Goal: Information Seeking & Learning: Learn about a topic

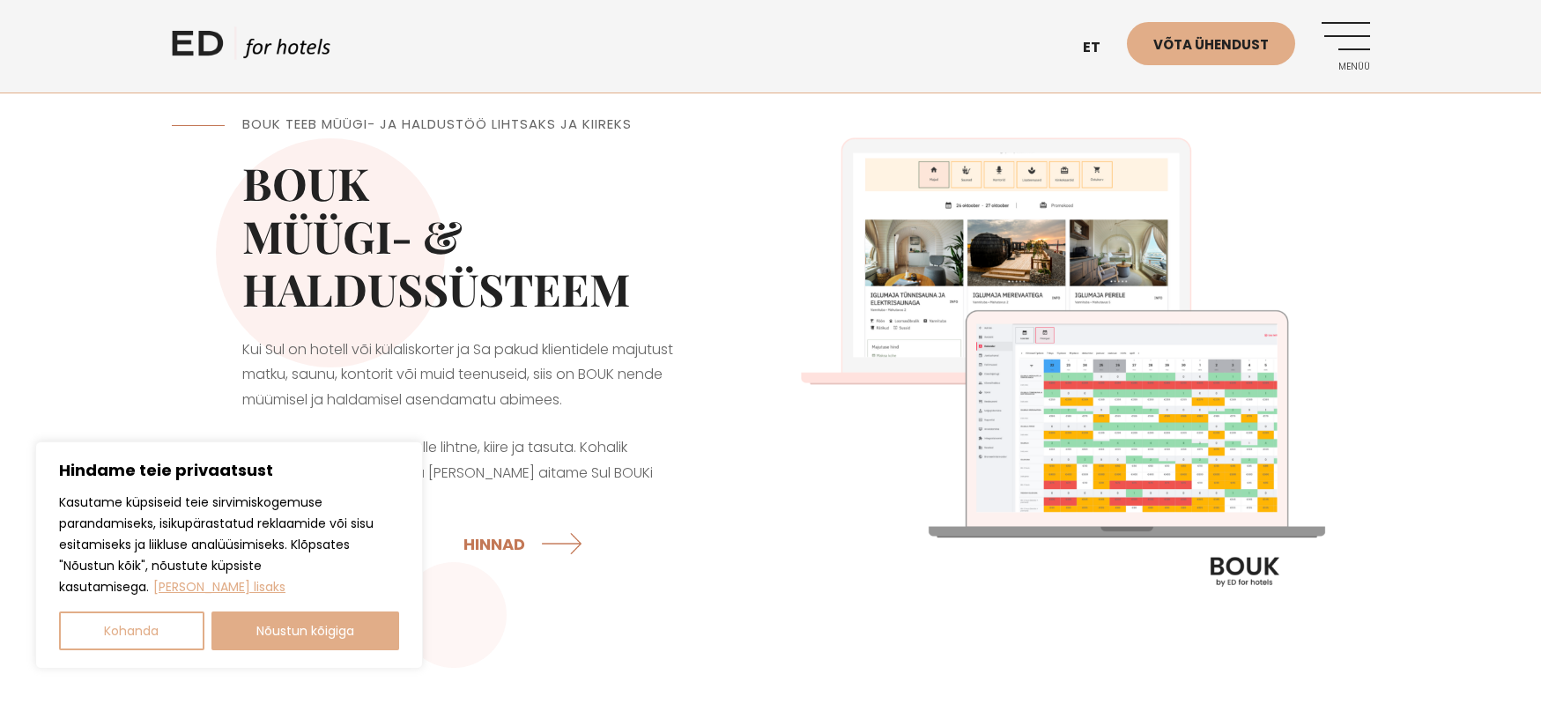
drag, startPoint x: 312, startPoint y: 643, endPoint x: 321, endPoint y: 633, distance: 13.1
click at [312, 642] on button "Nõustun kõigiga" at bounding box center [305, 630] width 189 height 39
checkbox input "true"
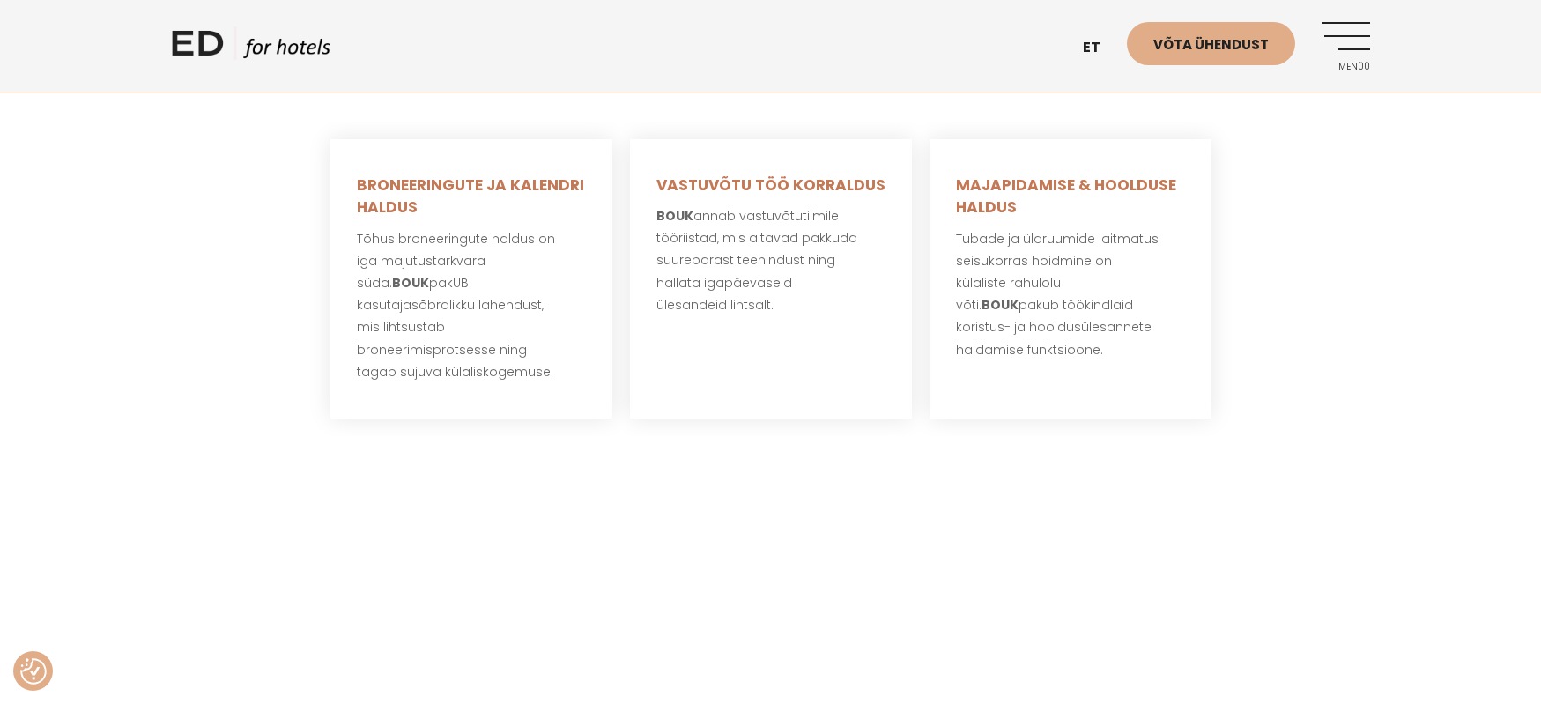
scroll to position [293, 0]
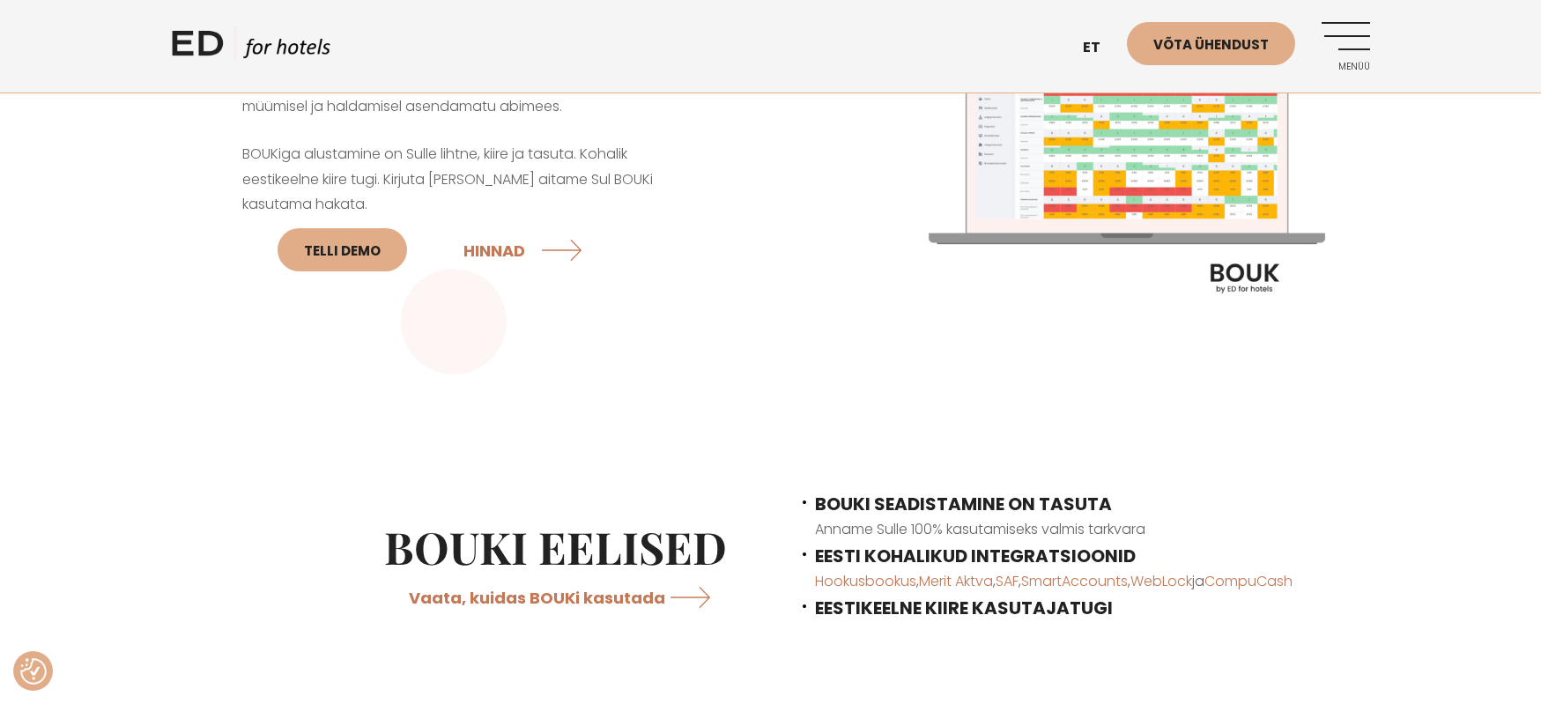
click at [976, 555] on span "EESTI KOHALIKUD INTEGRATSIOONID" at bounding box center [975, 555] width 321 height 25
click at [980, 581] on link "Merit Aktva" at bounding box center [956, 581] width 74 height 20
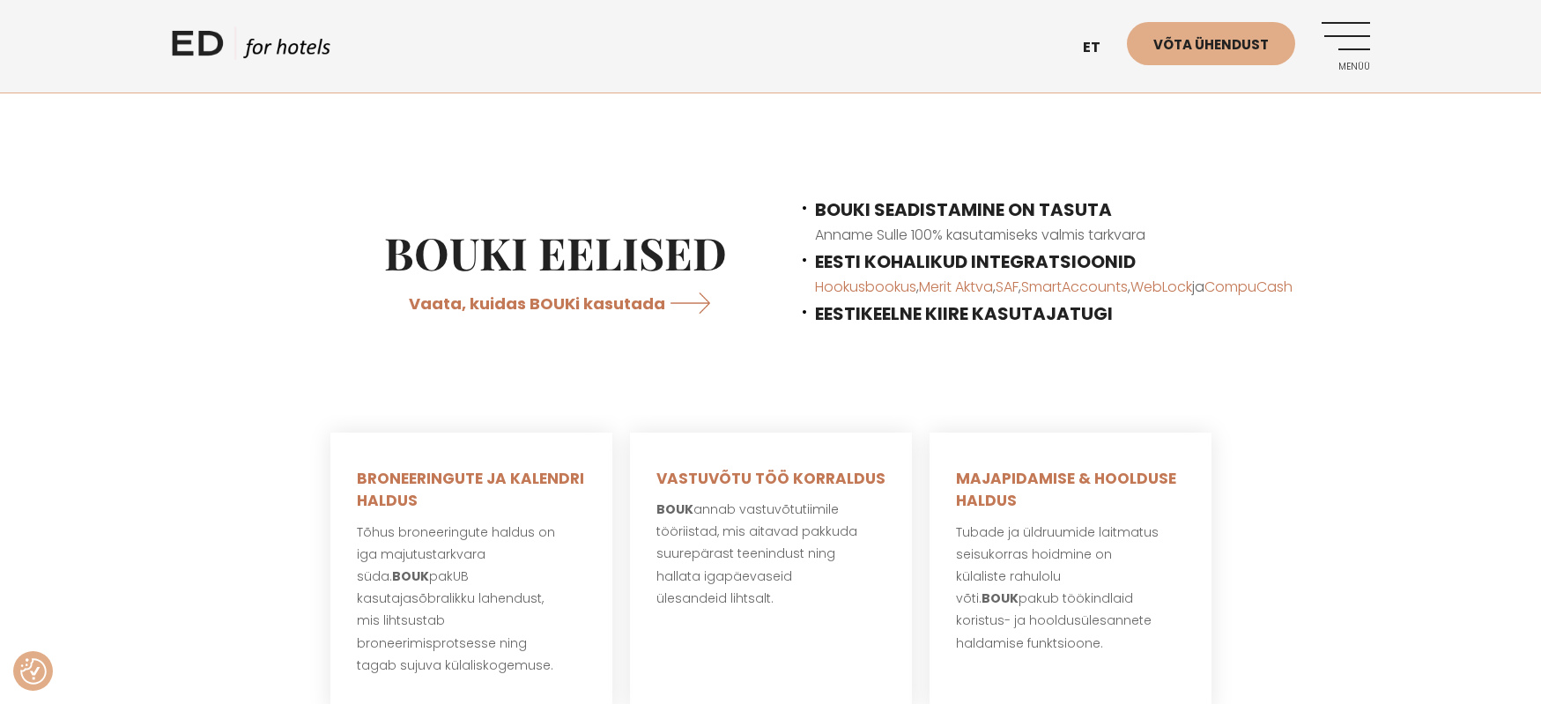
click at [859, 314] on strong "EESTIKEELNE KIIRE KASUTAJATUGI" at bounding box center [964, 313] width 298 height 25
click at [622, 304] on link "Vaata, kuidas BOUKi kasutada" at bounding box center [568, 302] width 318 height 47
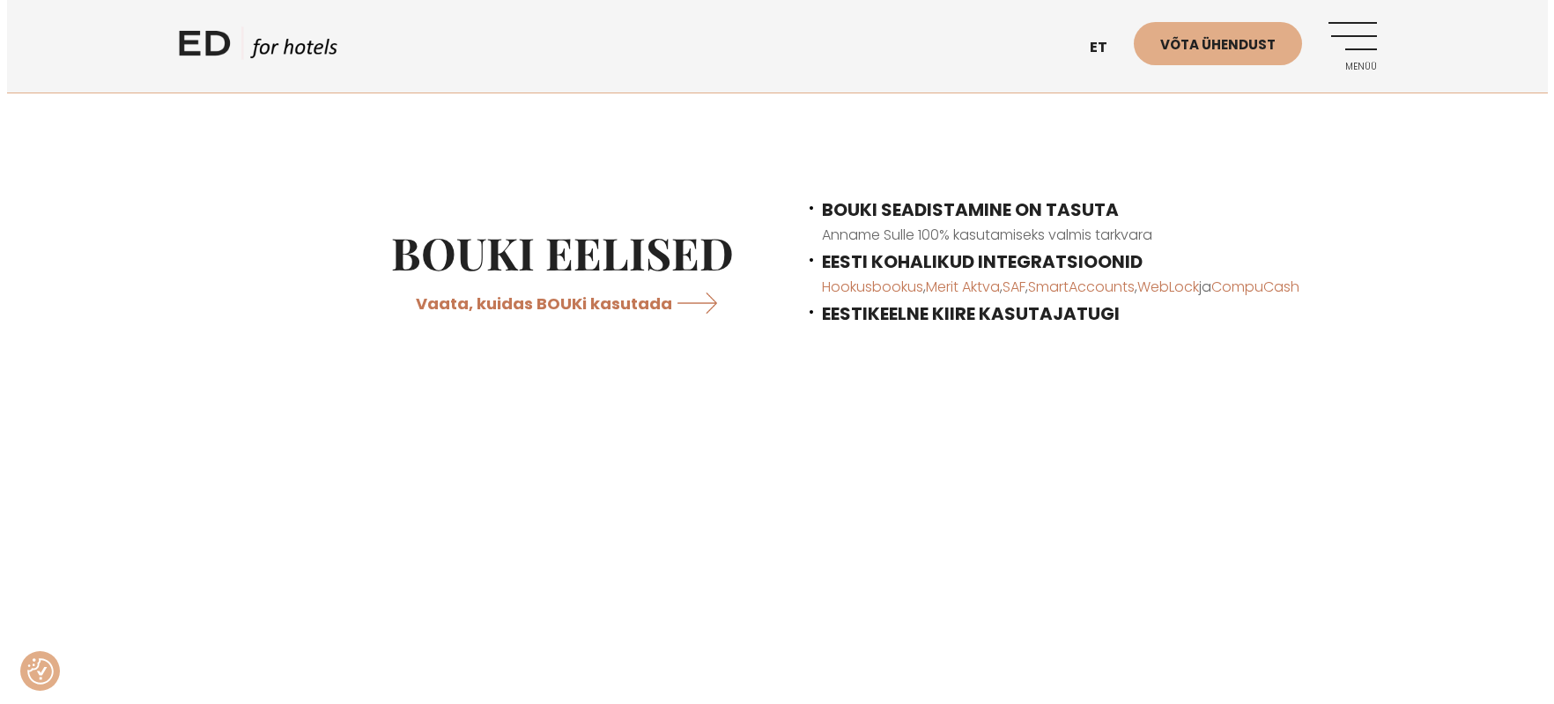
scroll to position [0, 0]
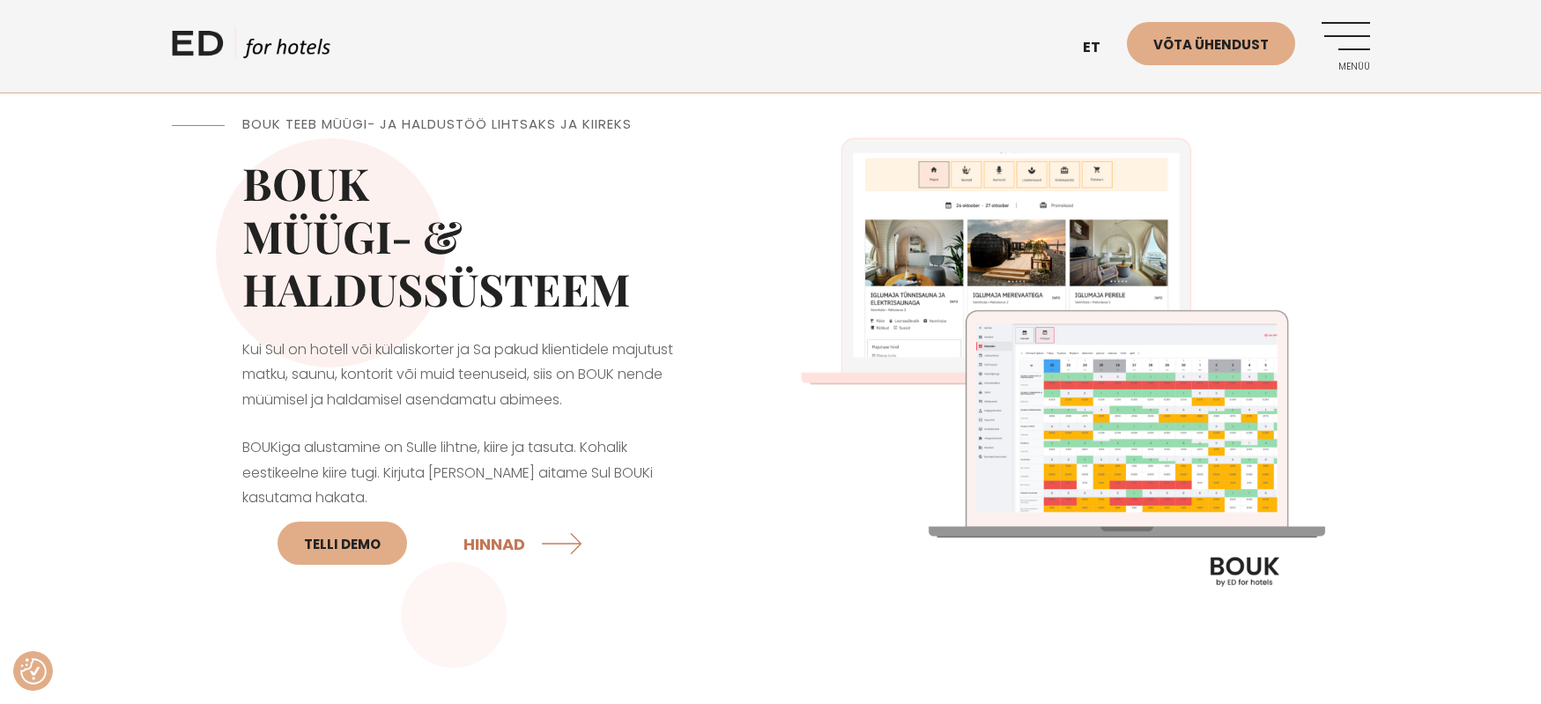
click at [1348, 19] on div "ED HOTELS et EN Võta ühendust Menüü" at bounding box center [771, 46] width 1198 height 92
click at [1342, 39] on link "Menüü" at bounding box center [1345, 46] width 48 height 48
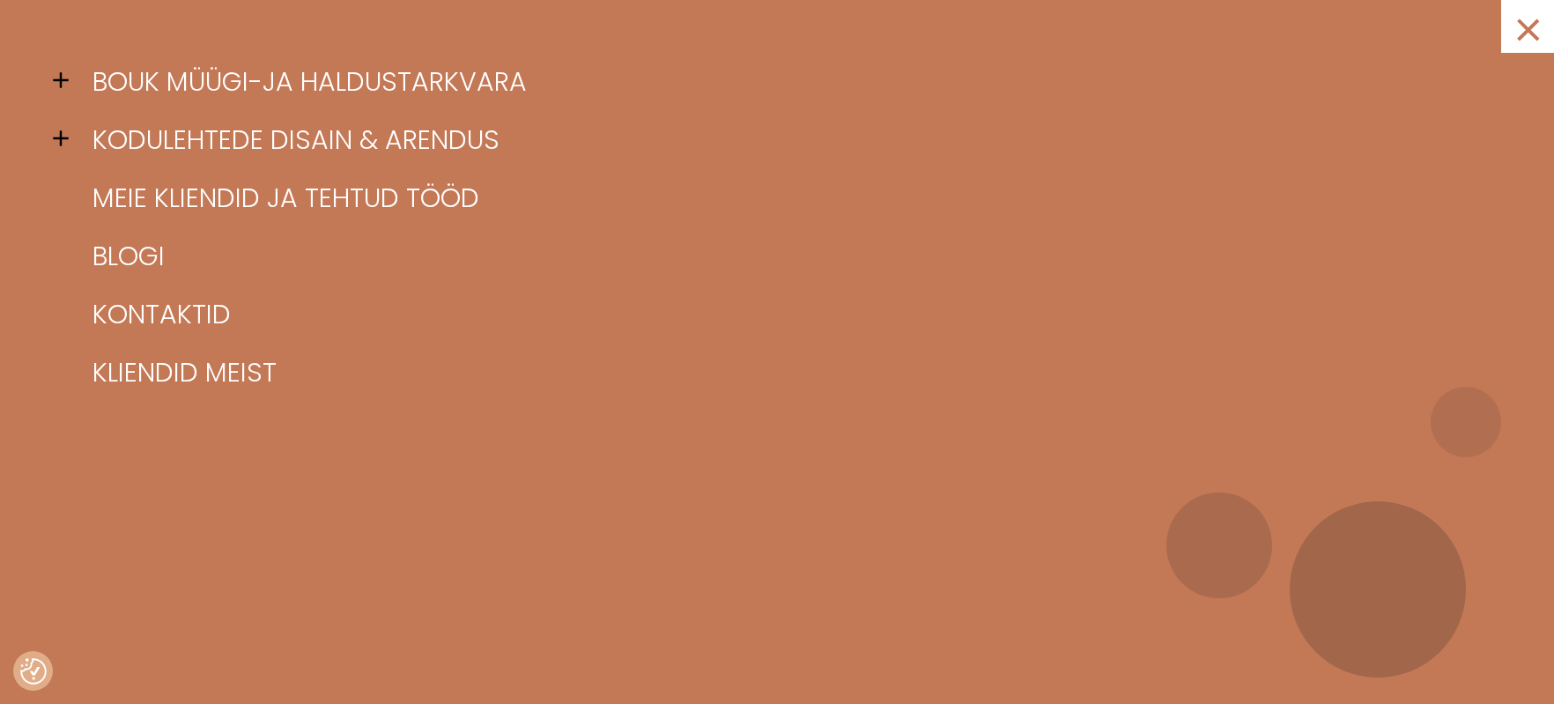
click at [61, 73] on span at bounding box center [66, 80] width 26 height 26
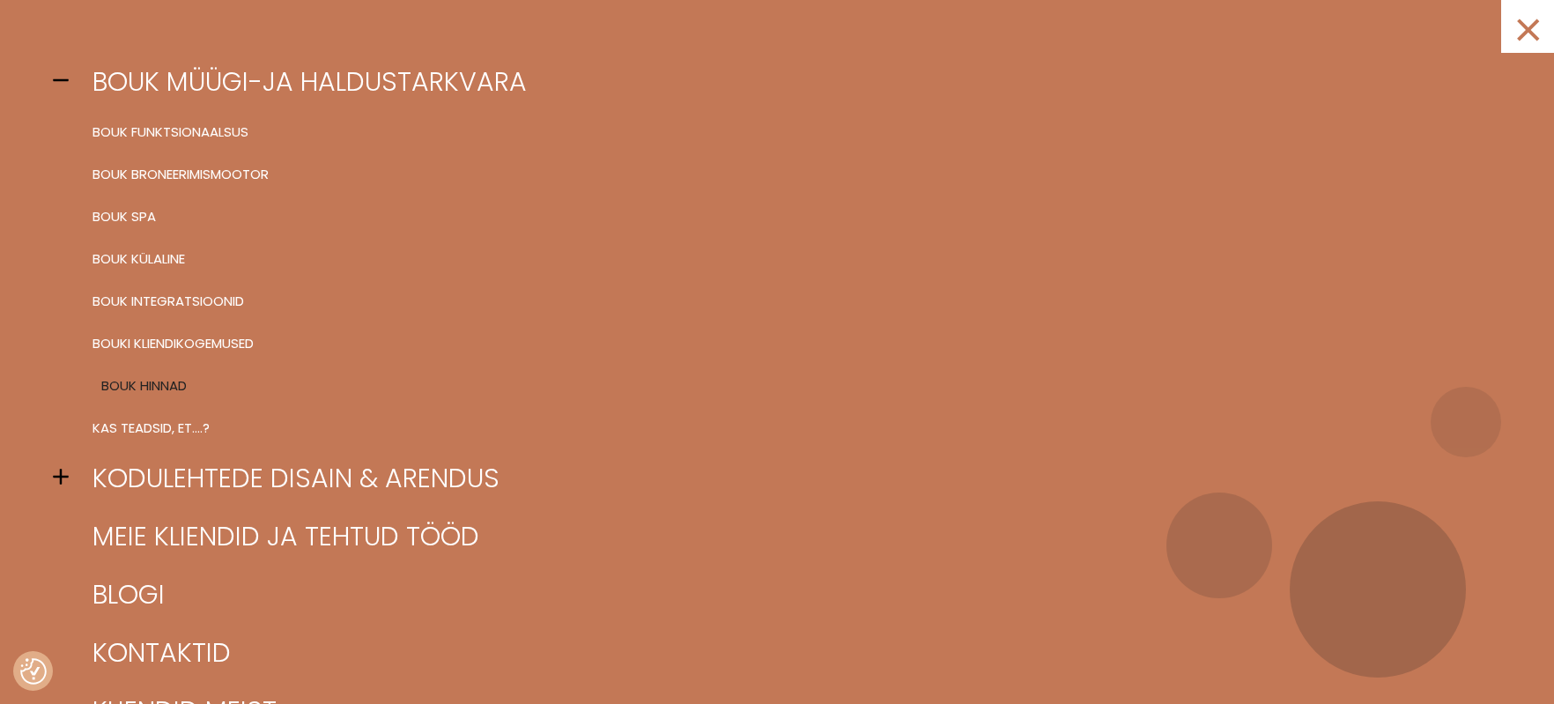
click at [137, 388] on link "BOUK hinnad" at bounding box center [799, 386] width 1422 height 42
